Goal: Information Seeking & Learning: Learn about a topic

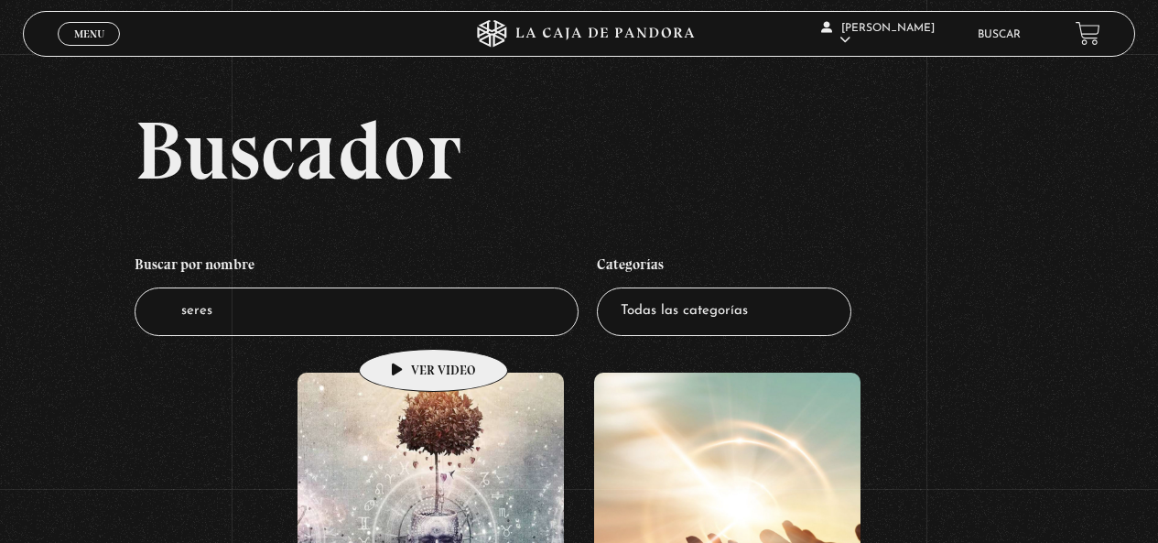
scroll to position [280, 0]
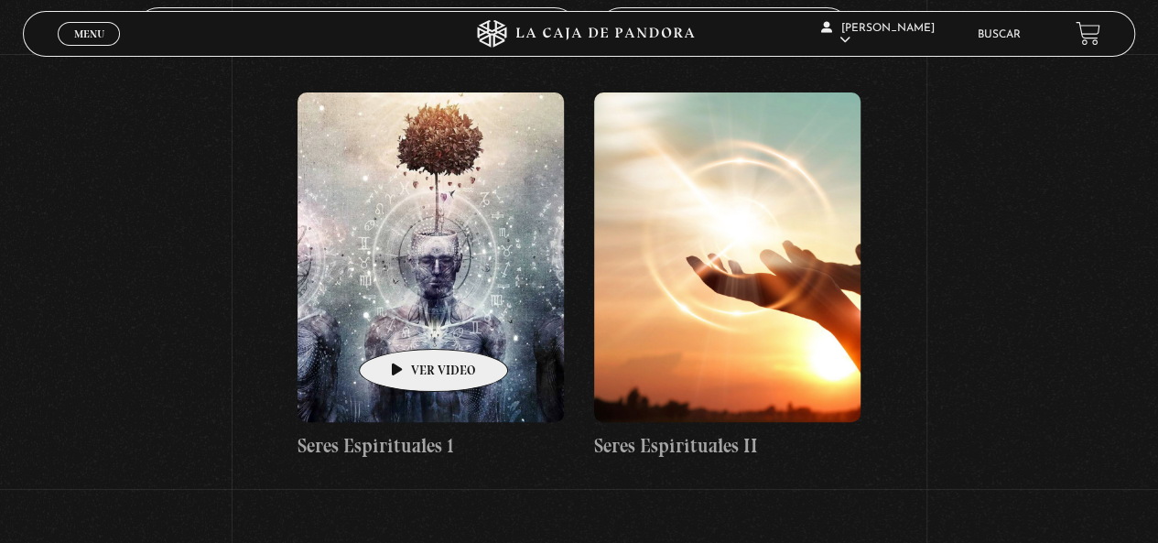
click at [405, 321] on figure at bounding box center [431, 257] width 266 height 330
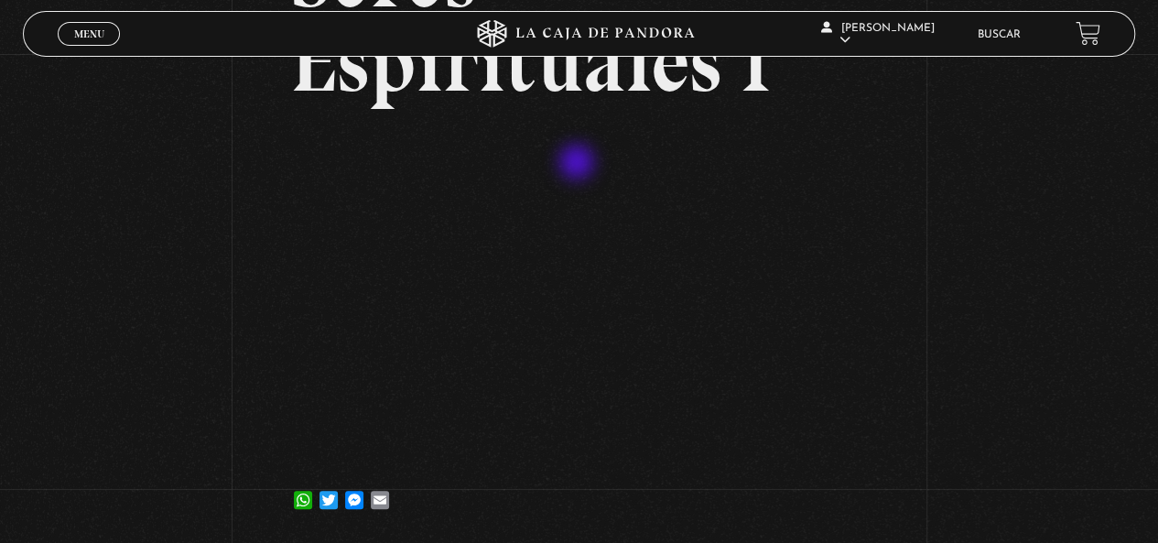
scroll to position [211, 0]
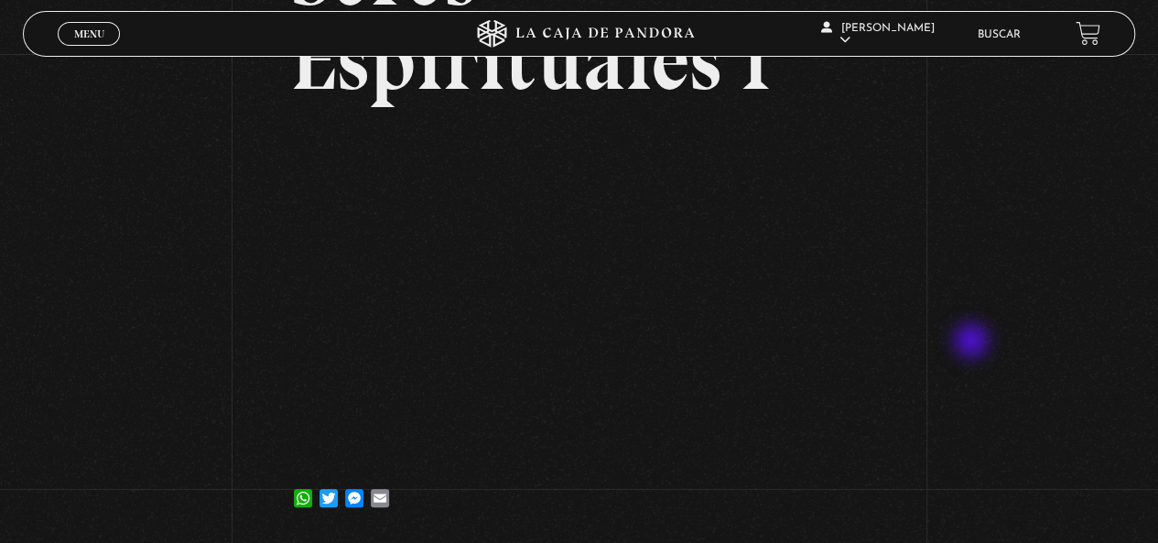
click at [973, 342] on div "Volver [DATE] Seres Espirituales 1 WhatsApp Twitter Messenger Email" at bounding box center [579, 191] width 1158 height 696
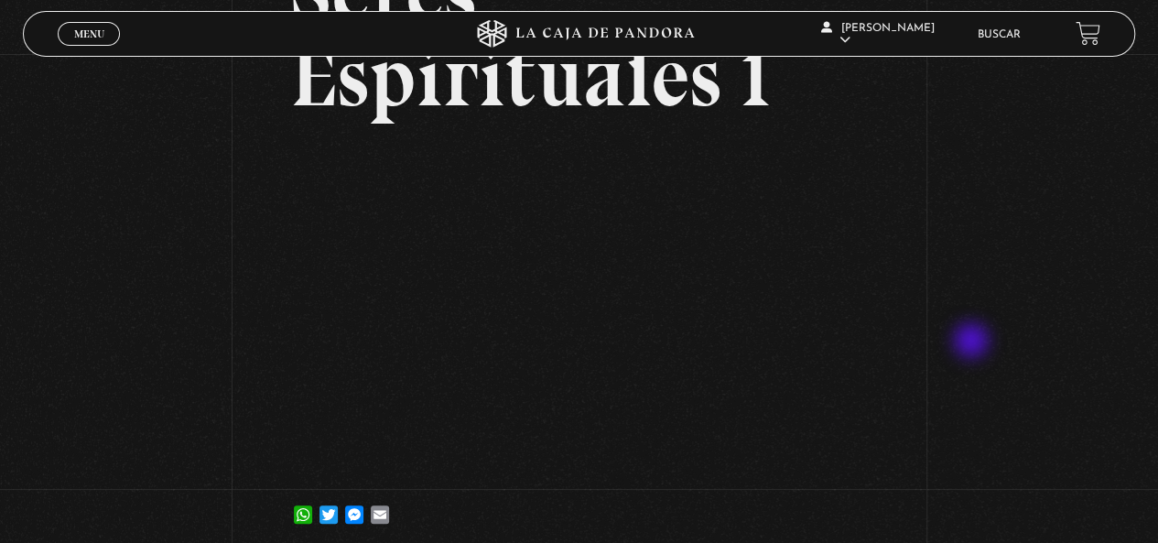
scroll to position [196, 0]
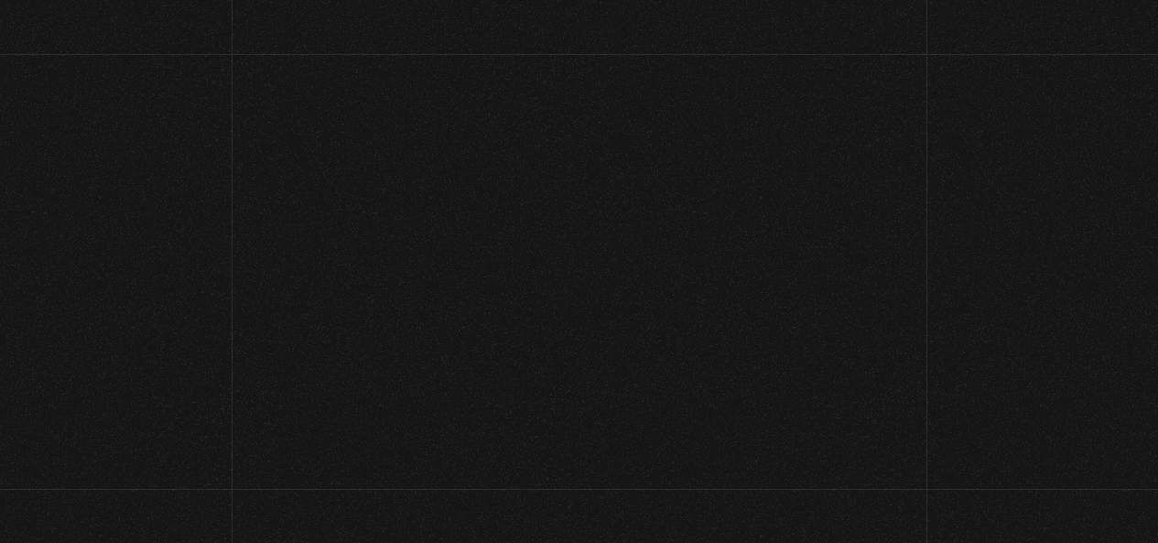
scroll to position [280, 0]
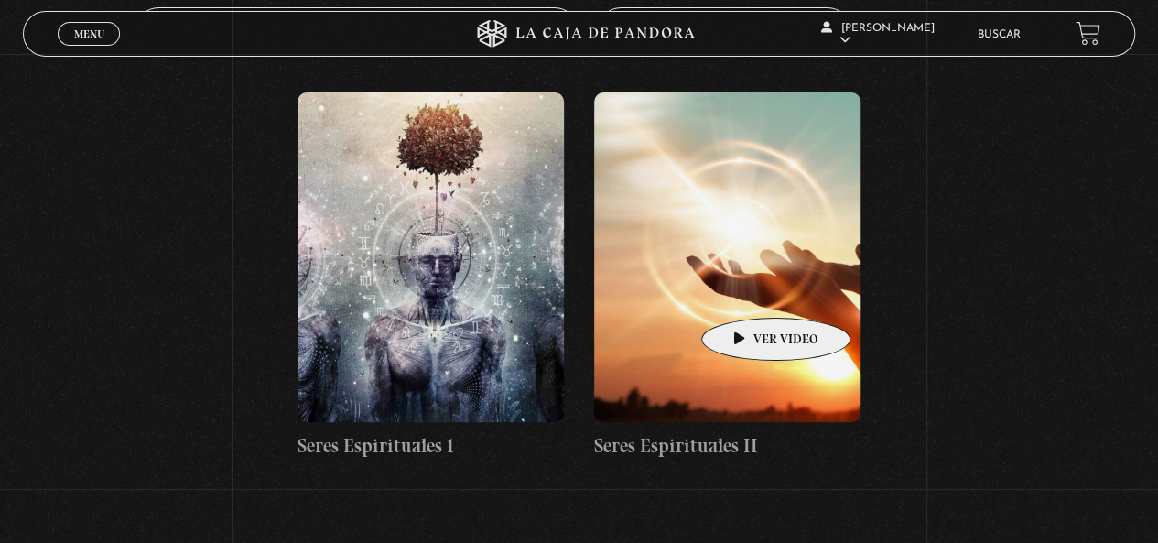
click at [747, 290] on figure at bounding box center [727, 257] width 266 height 330
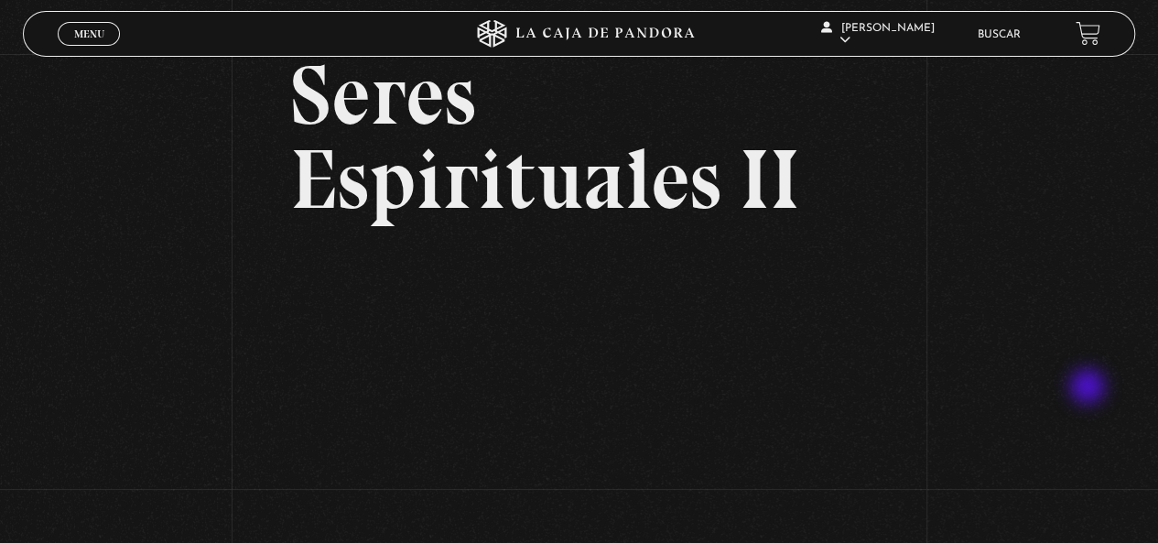
scroll to position [183, 0]
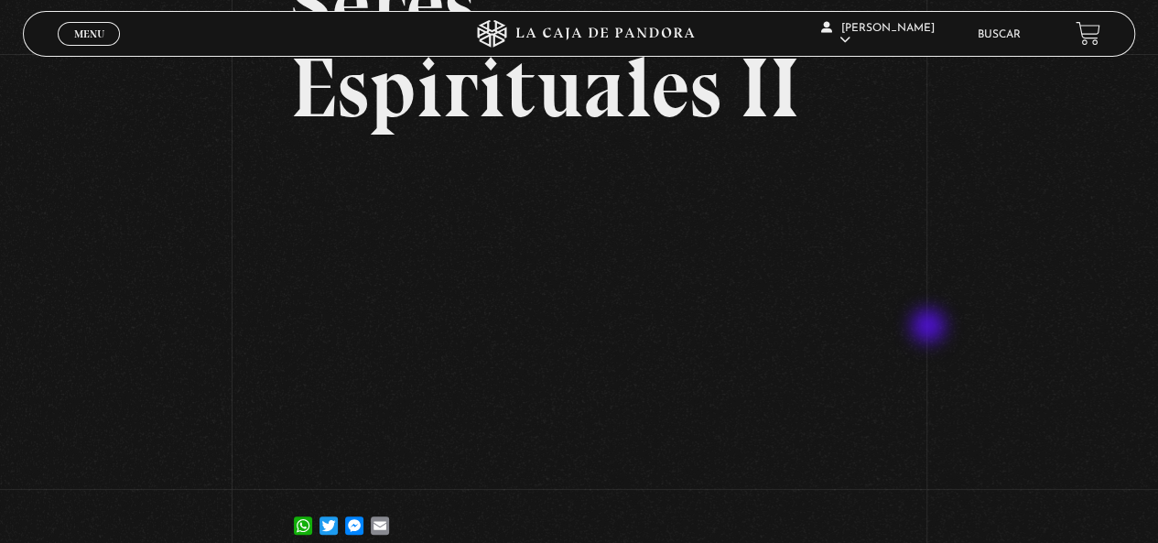
click at [930, 328] on div "Volver 6 julio, 2021 Seres Espirituales II WhatsApp Twitter Messenger Email" at bounding box center [579, 219] width 1158 height 696
